Goal: Transaction & Acquisition: Purchase product/service

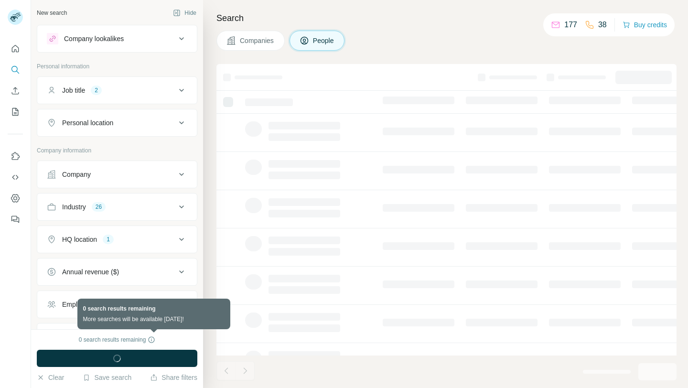
click at [152, 339] on icon at bounding box center [152, 340] width 8 height 8
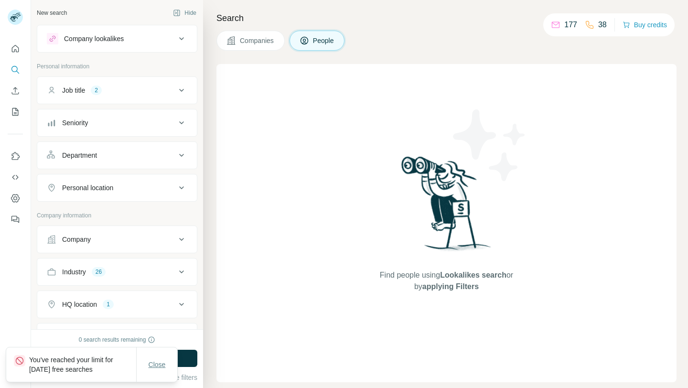
click at [157, 363] on span "Close" at bounding box center [157, 365] width 17 height 10
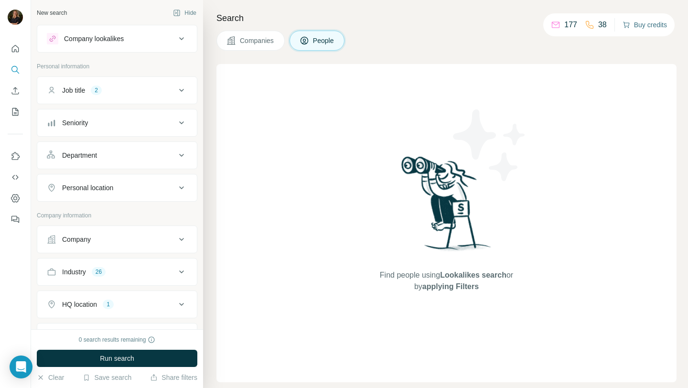
click at [658, 20] on button "Buy credits" at bounding box center [645, 24] width 44 height 13
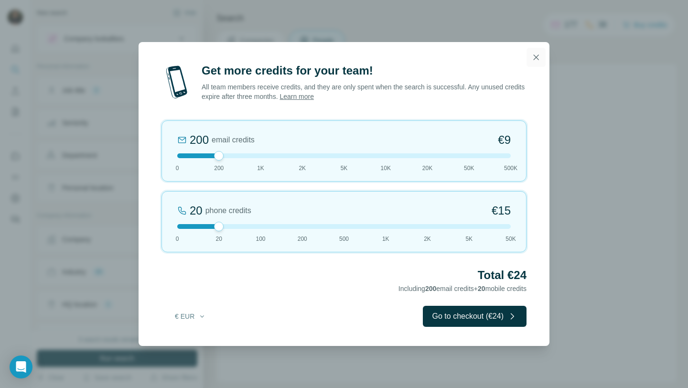
click at [537, 57] on icon "button" at bounding box center [536, 56] width 5 height 5
